Goal: Task Accomplishment & Management: Use online tool/utility

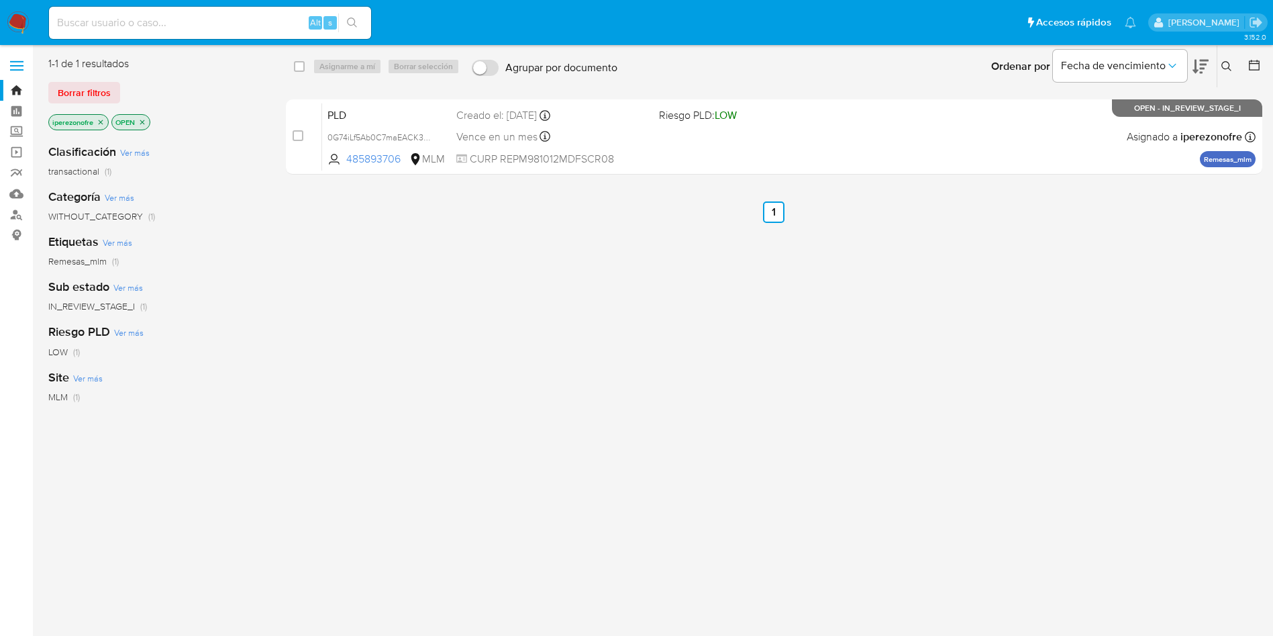
click at [14, 17] on img at bounding box center [18, 22] width 23 height 23
click at [1224, 64] on icon at bounding box center [1227, 66] width 11 height 11
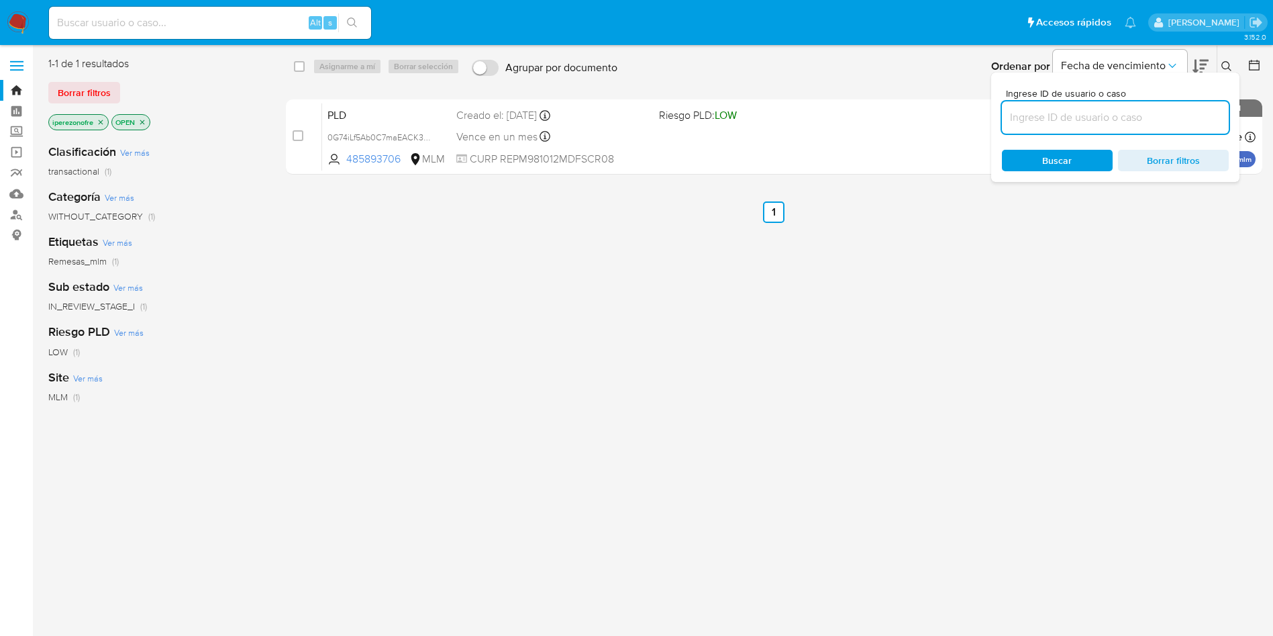
click at [1072, 124] on input at bounding box center [1115, 117] width 227 height 17
type input "485893706"
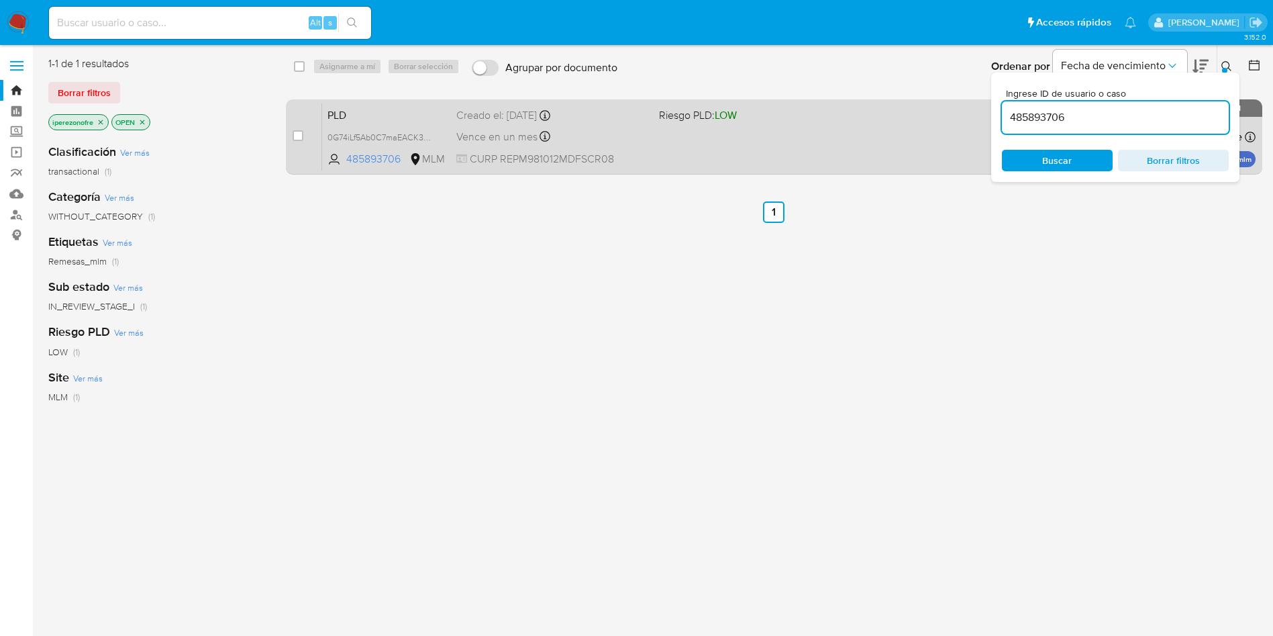
click at [599, 135] on div "Vence en un mes Vence el [DATE] 02:12:56" at bounding box center [552, 137] width 192 height 18
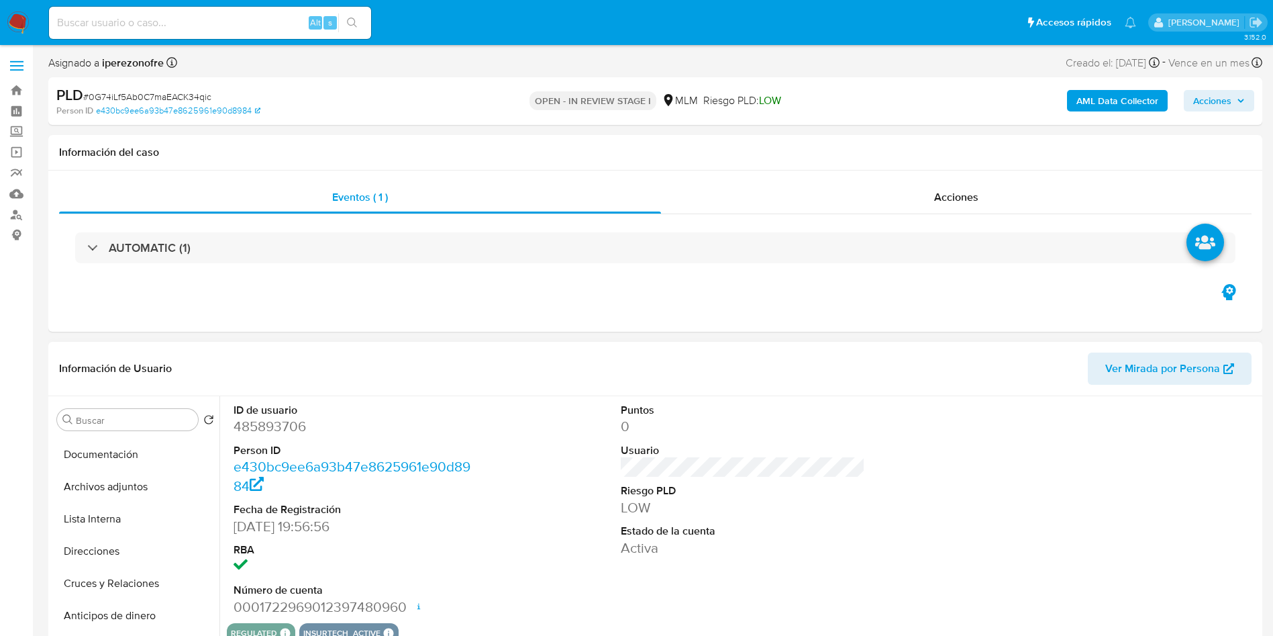
scroll to position [159, 0]
click at [128, 491] on button "Archivos adjuntos" at bounding box center [136, 486] width 168 height 32
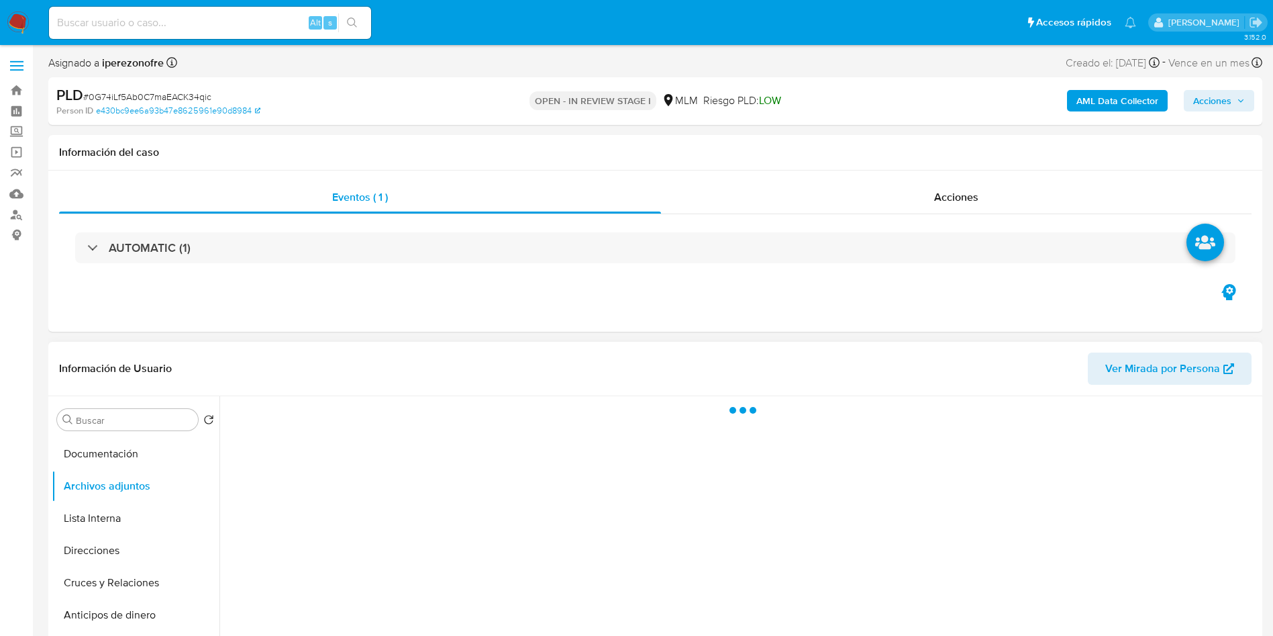
select select "10"
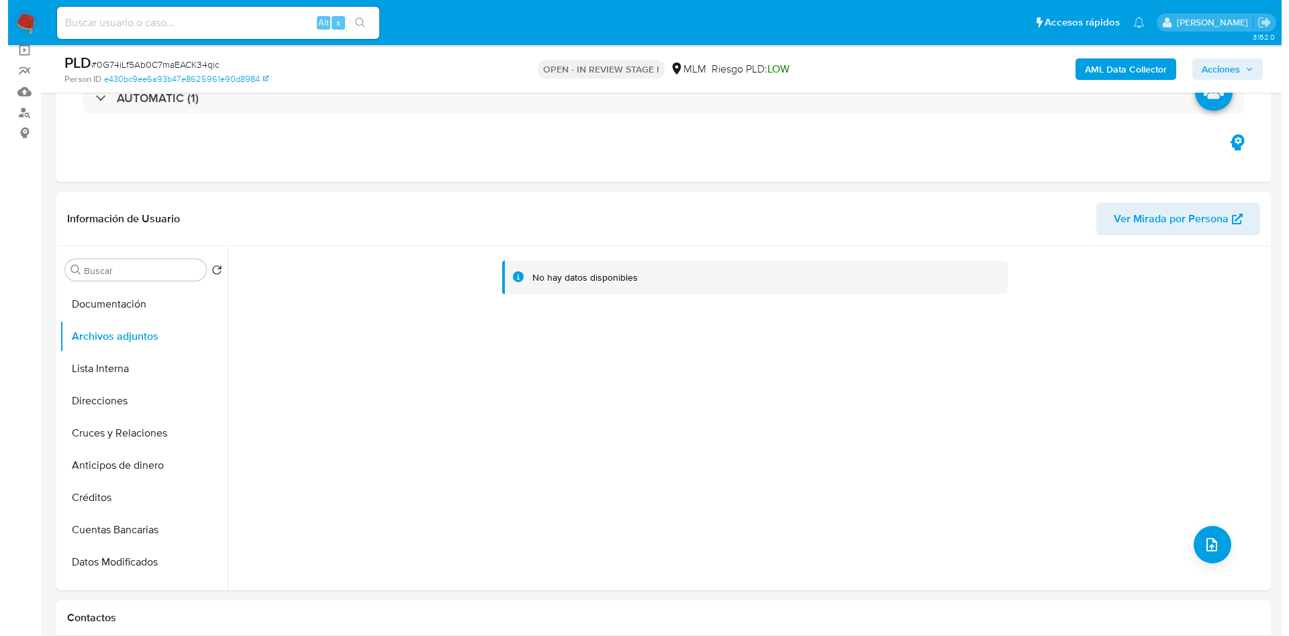
scroll to position [104, 0]
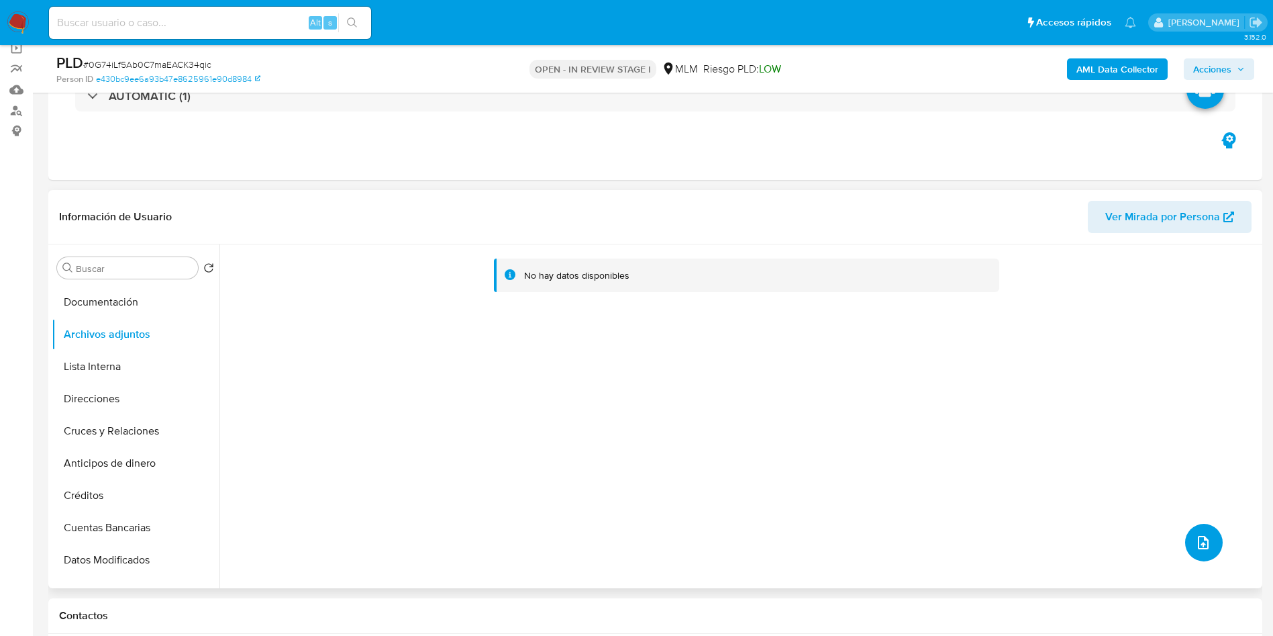
click at [1196, 537] on icon "upload-file" at bounding box center [1204, 542] width 16 height 16
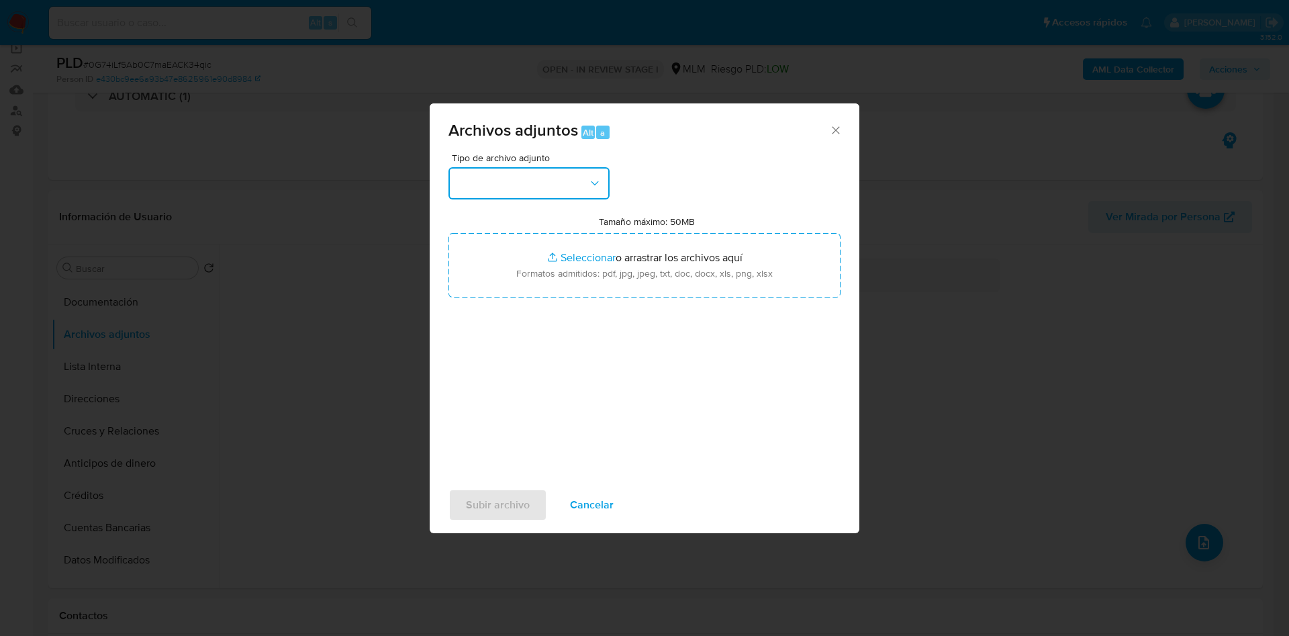
click at [540, 196] on button "button" at bounding box center [528, 183] width 161 height 32
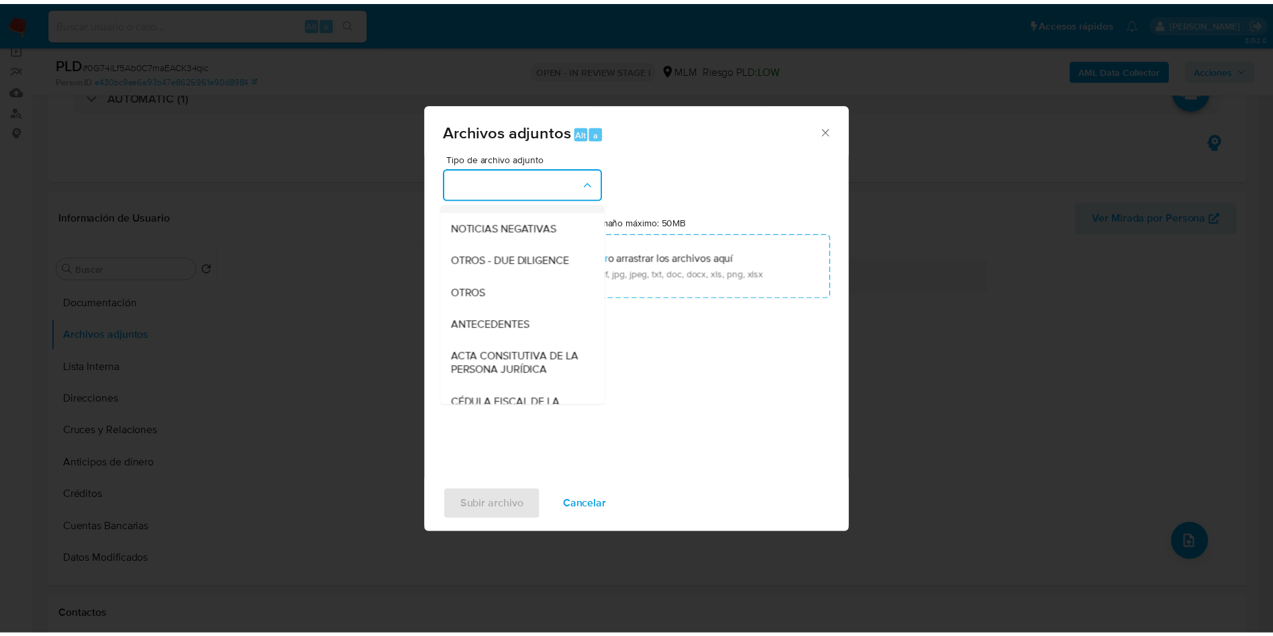
scroll to position [160, 0]
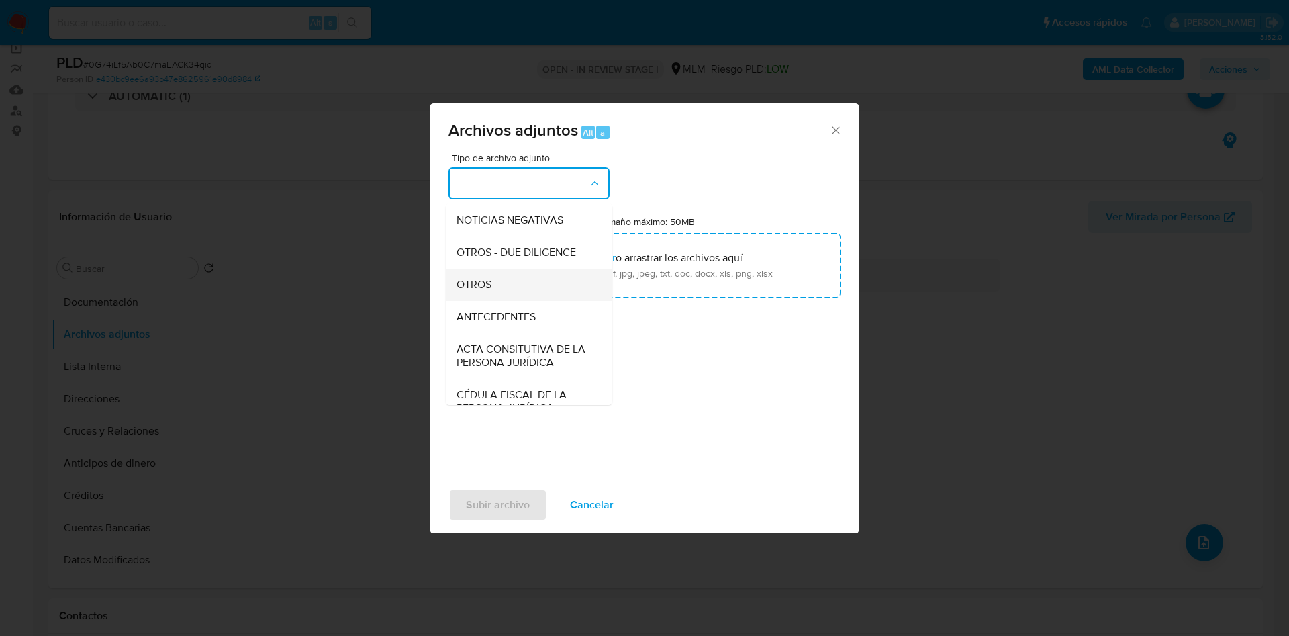
click at [523, 296] on div "OTROS" at bounding box center [524, 285] width 137 height 32
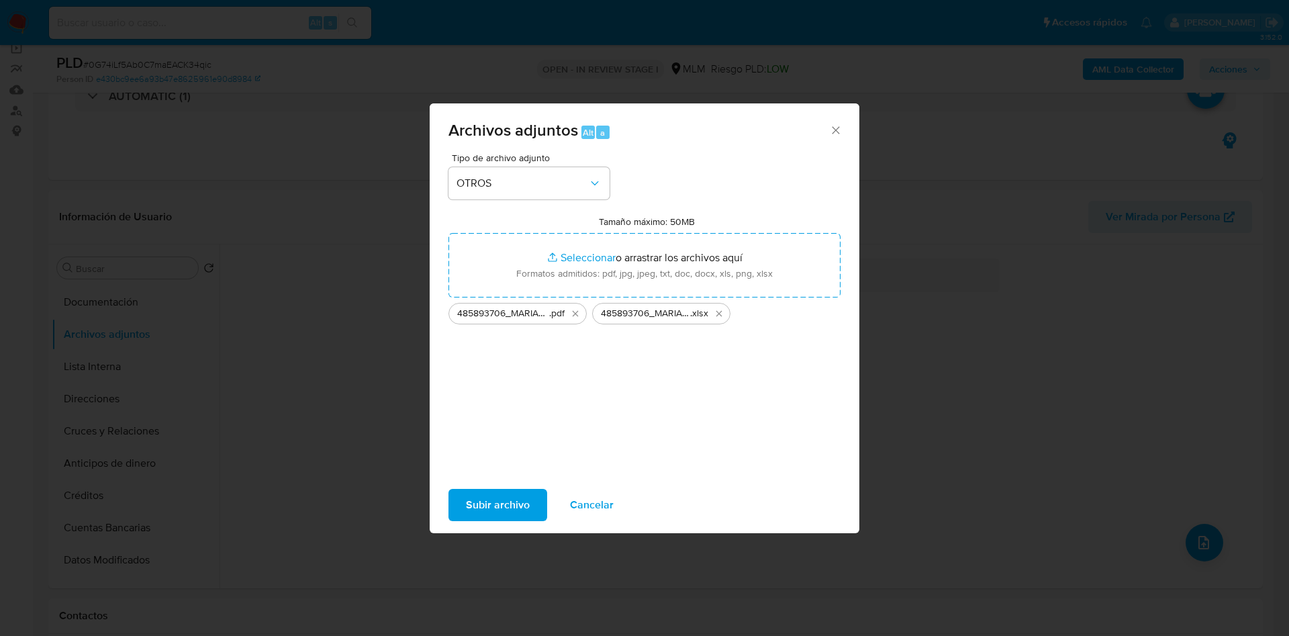
click at [503, 484] on div "Subir archivo Cancelar" at bounding box center [645, 504] width 430 height 51
click at [493, 500] on span "Subir archivo" at bounding box center [498, 505] width 64 height 30
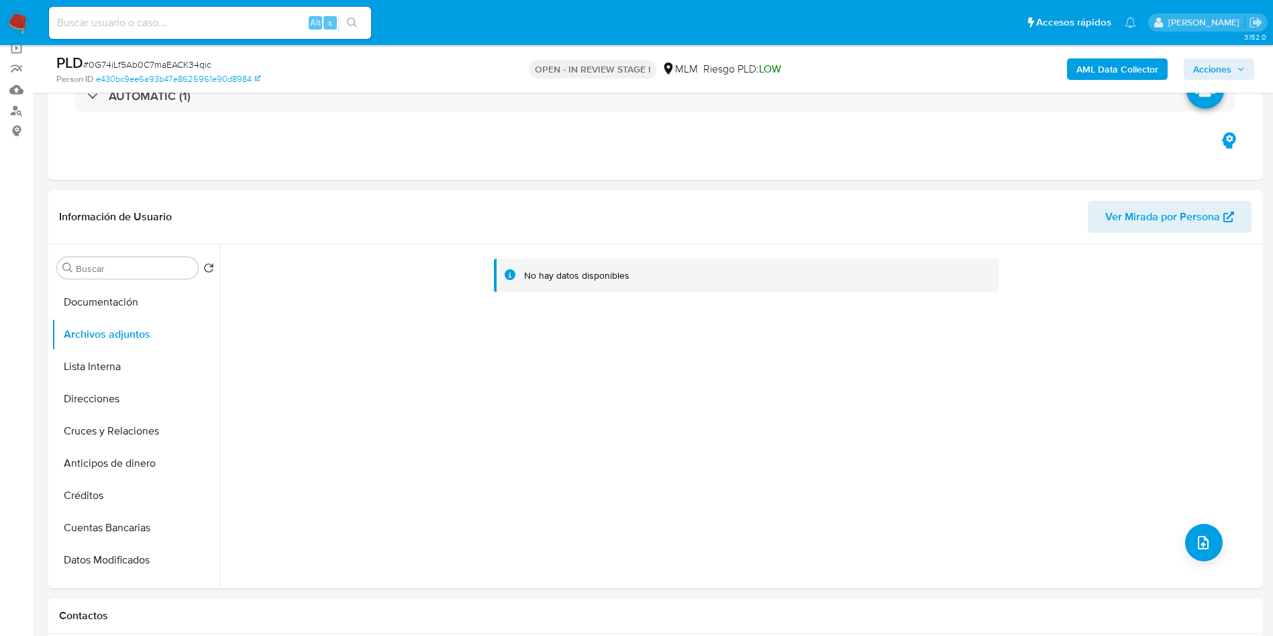
click at [1243, 64] on span "Acciones" at bounding box center [1220, 69] width 52 height 19
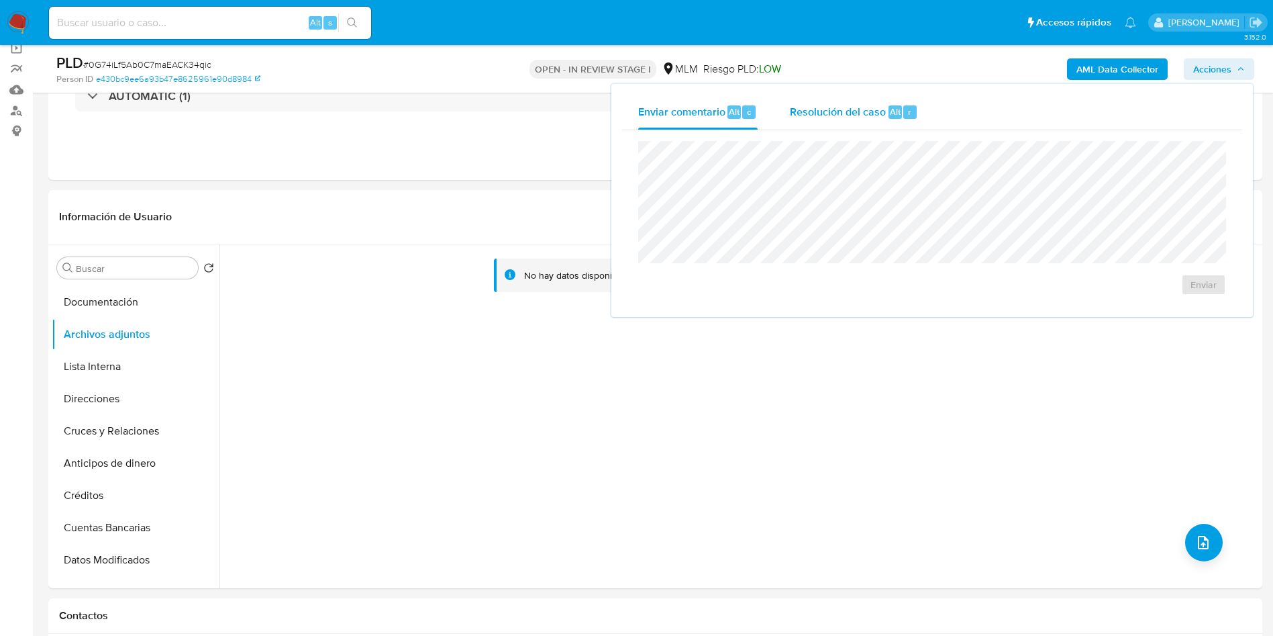
click at [832, 117] on span "Resolución del caso" at bounding box center [838, 110] width 96 height 15
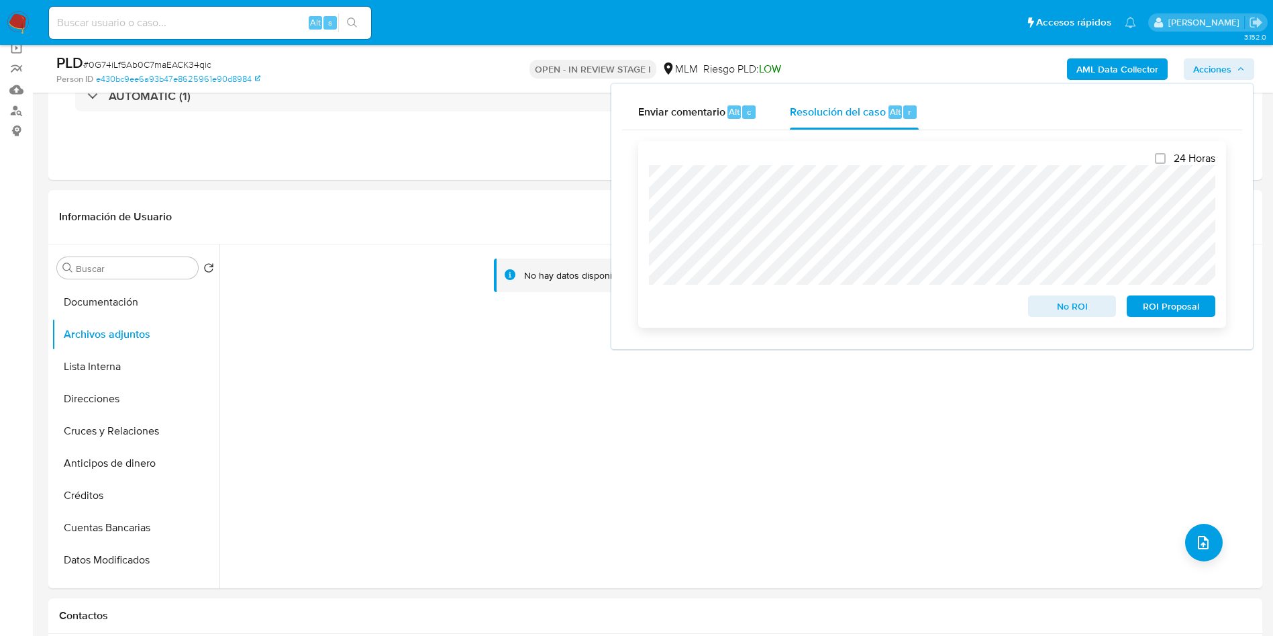
click at [1186, 309] on span "ROI Proposal" at bounding box center [1172, 306] width 70 height 19
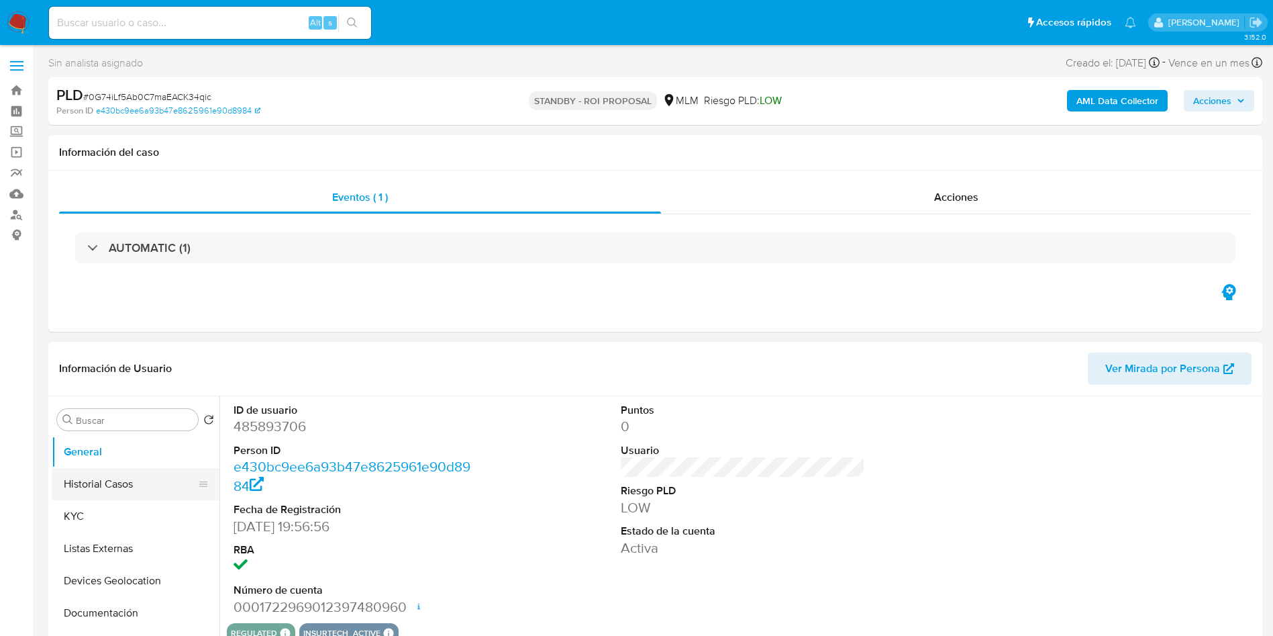
select select "10"
click at [140, 474] on button "Historial Casos" at bounding box center [130, 484] width 157 height 32
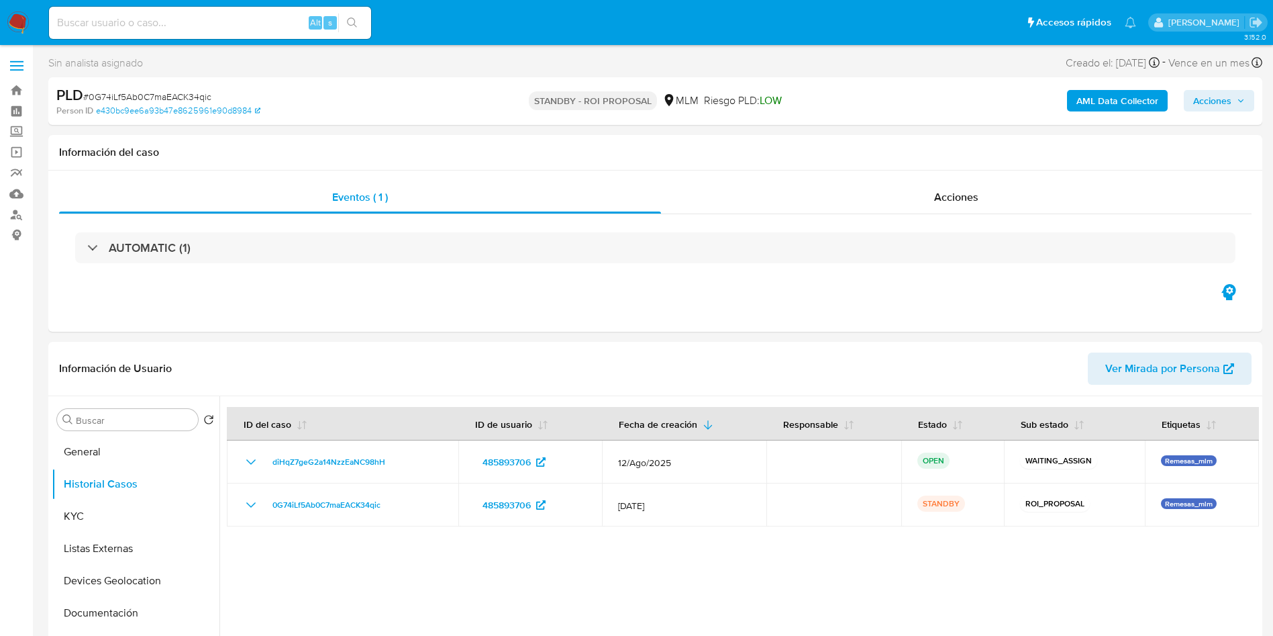
click at [15, 22] on img at bounding box center [18, 22] width 23 height 23
